Goal: Task Accomplishment & Management: Use online tool/utility

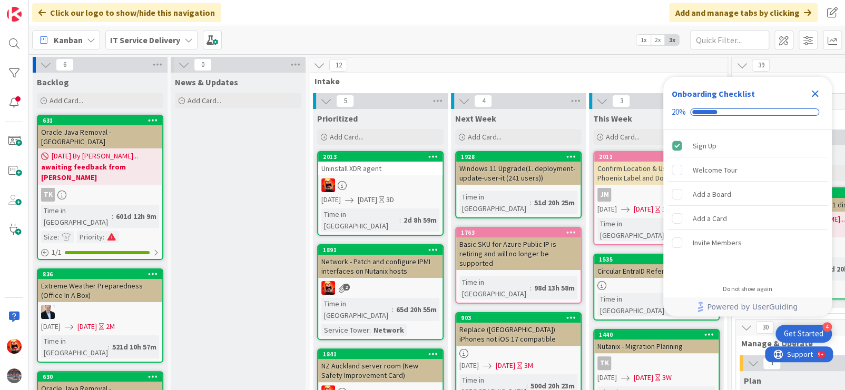
click at [380, 173] on div "Uninstall XDR agent" at bounding box center [380, 169] width 124 height 14
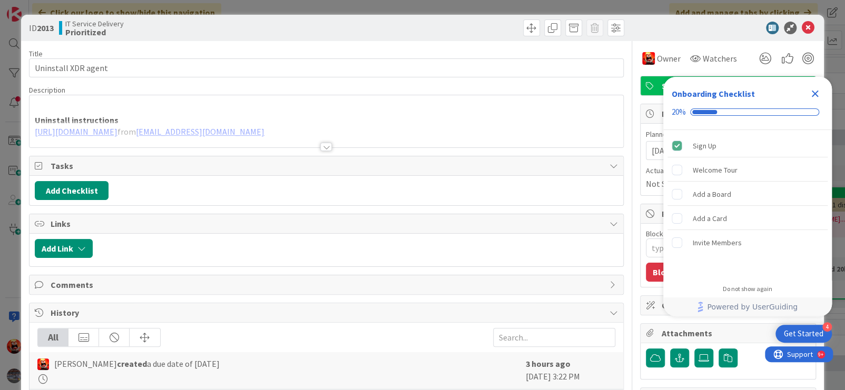
type textarea "x"
click at [322, 150] on div at bounding box center [326, 147] width 12 height 8
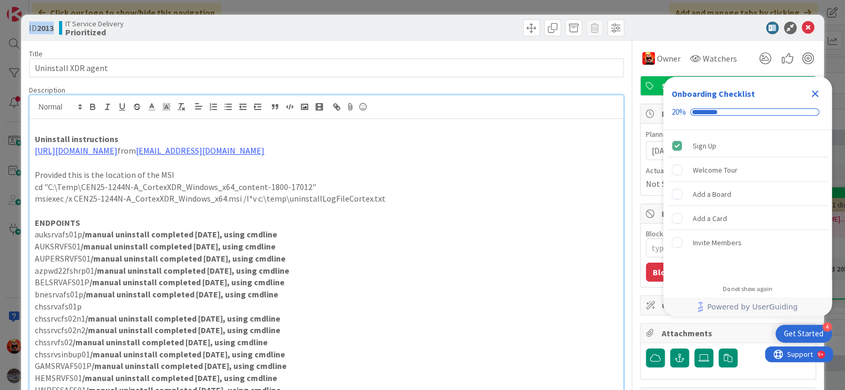
drag, startPoint x: 57, startPoint y: 26, endPoint x: 34, endPoint y: 26, distance: 23.2
click at [29, 29] on div "ID 2013 IT Service Delivery Prioritized" at bounding box center [176, 27] width 295 height 17
copy span "ID 2013"
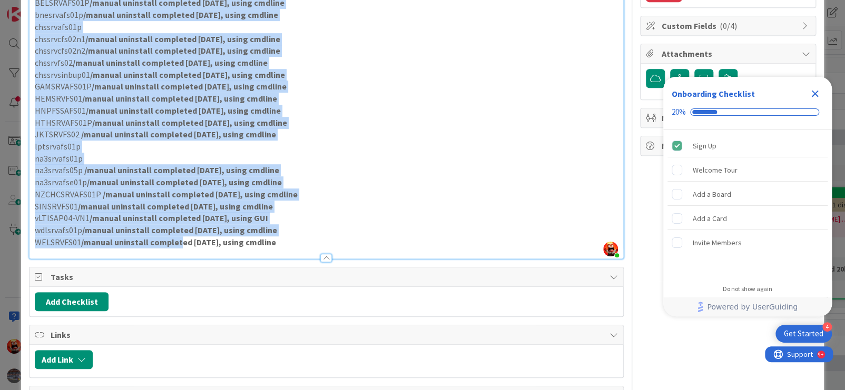
scroll to position [346, 0]
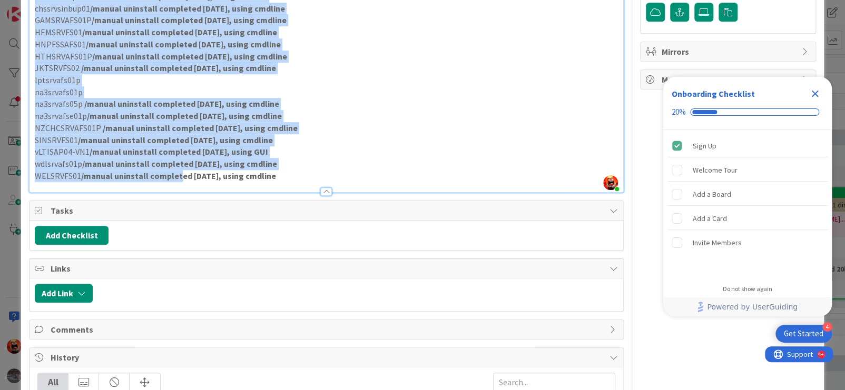
drag, startPoint x: 63, startPoint y: 190, endPoint x: 284, endPoint y: 188, distance: 221.8
copy div "ENDPOINTS auksrvafs01p /manual uninstall completed [DATE], using cmdline AUKSRV…"
